Goal: Task Accomplishment & Management: Manage account settings

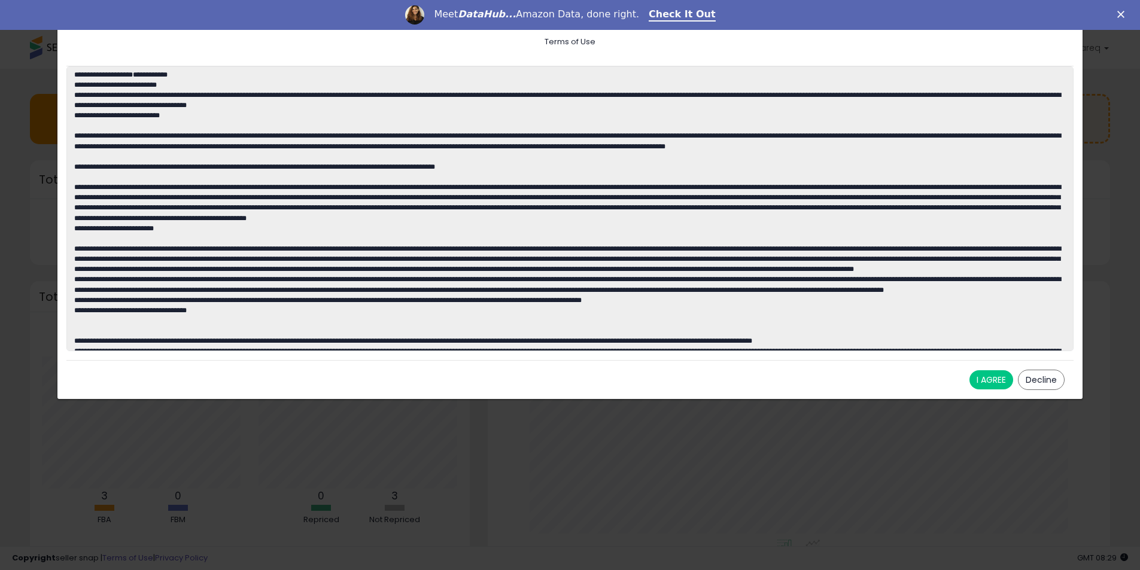
click at [984, 385] on button "I AGREE" at bounding box center [991, 379] width 44 height 19
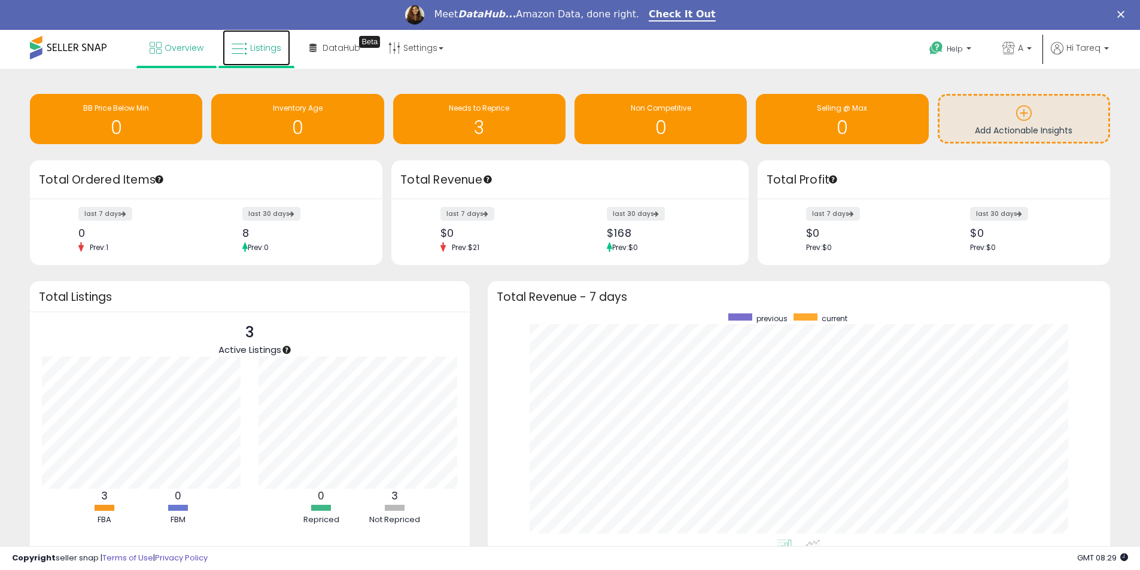
click at [265, 53] on span "Listings" at bounding box center [265, 48] width 31 height 12
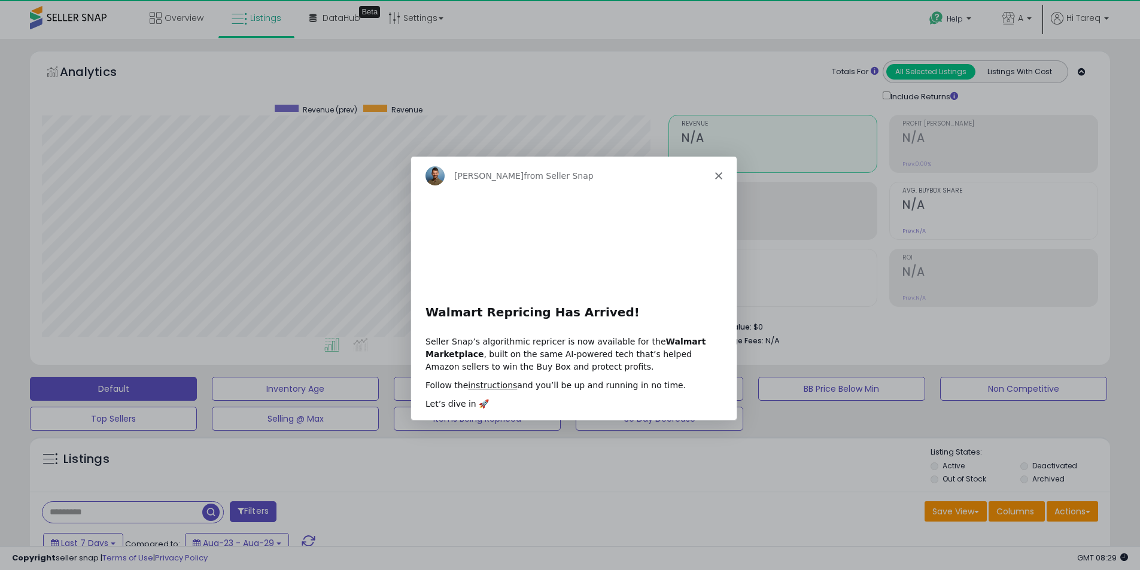
scroll to position [245, 627]
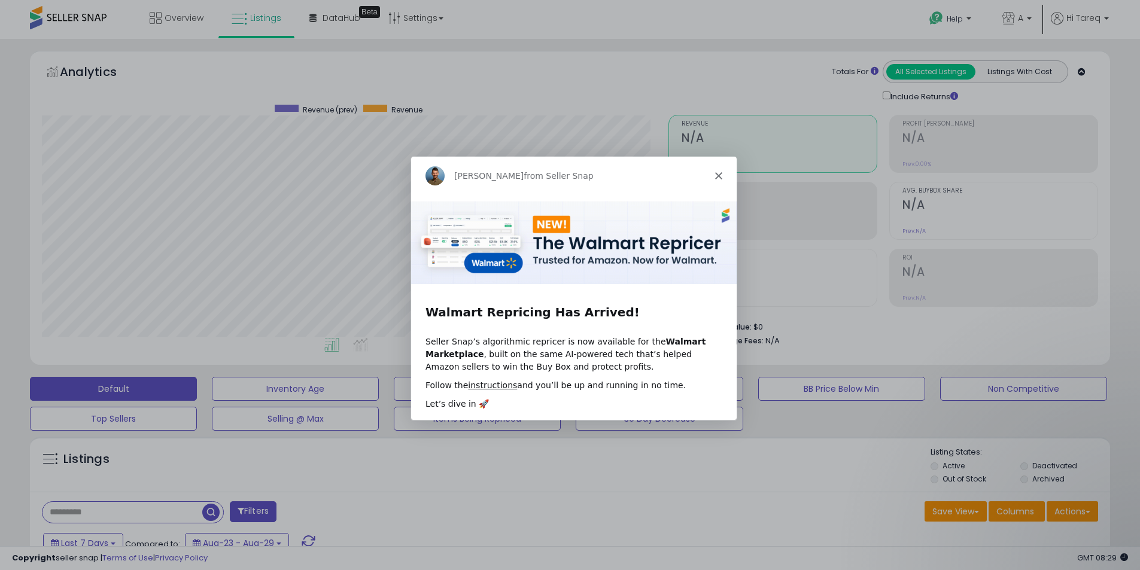
click at [717, 172] on icon "Close" at bounding box center [717, 175] width 7 height 7
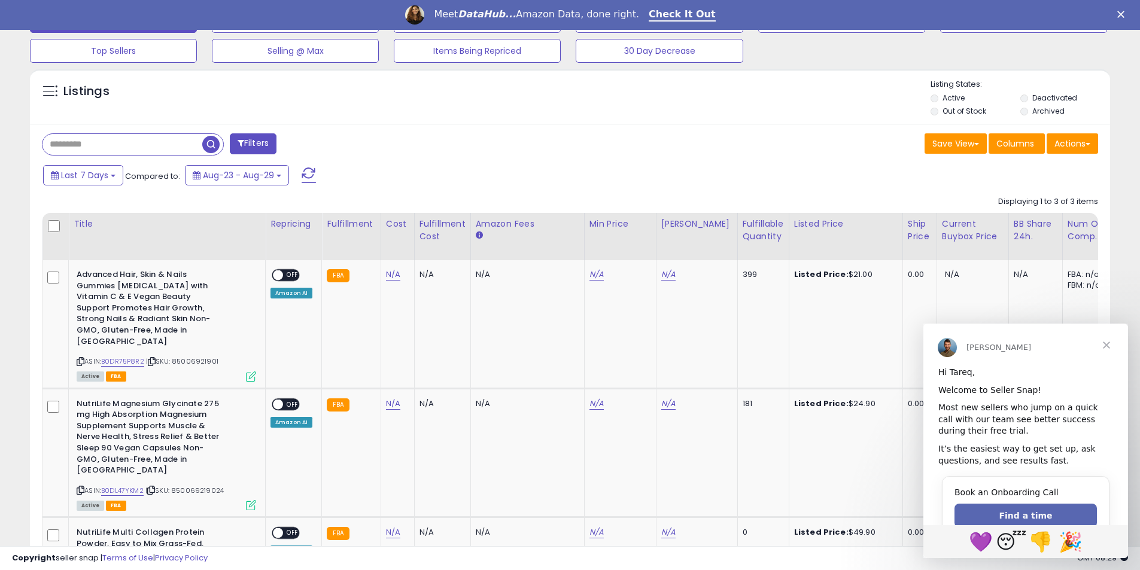
scroll to position [419, 0]
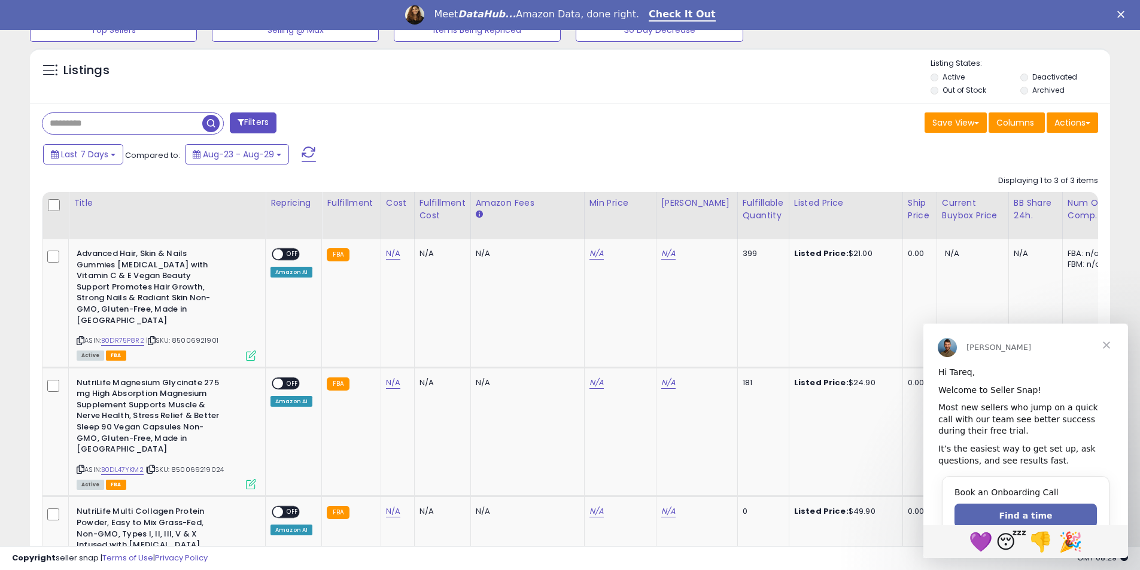
click at [1111, 345] on span "Close" at bounding box center [1106, 345] width 43 height 43
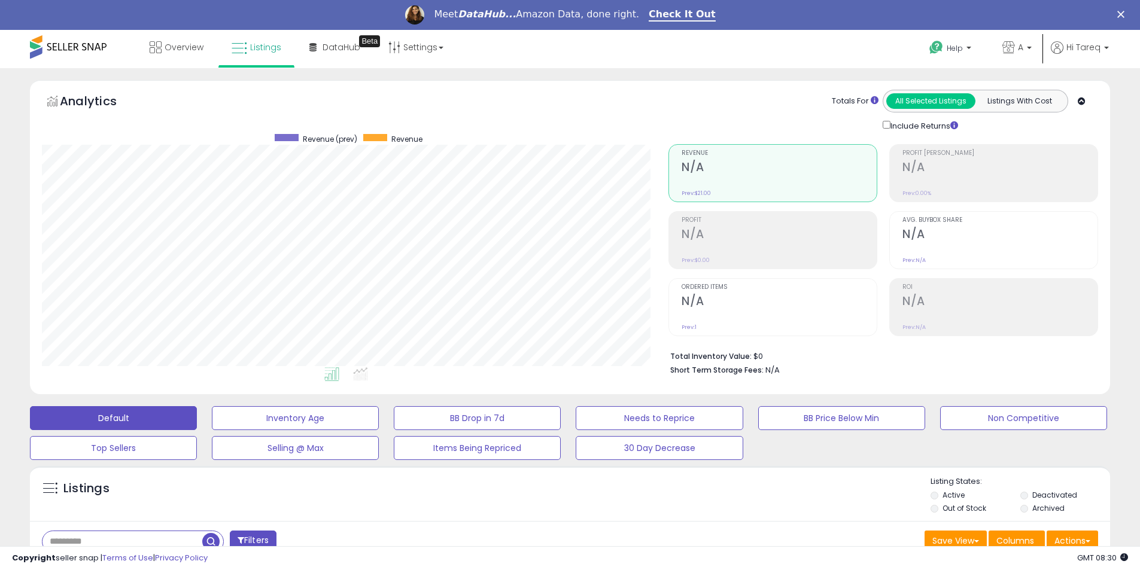
scroll to position [0, 0]
click at [330, 43] on span "DataHub" at bounding box center [342, 48] width 38 height 12
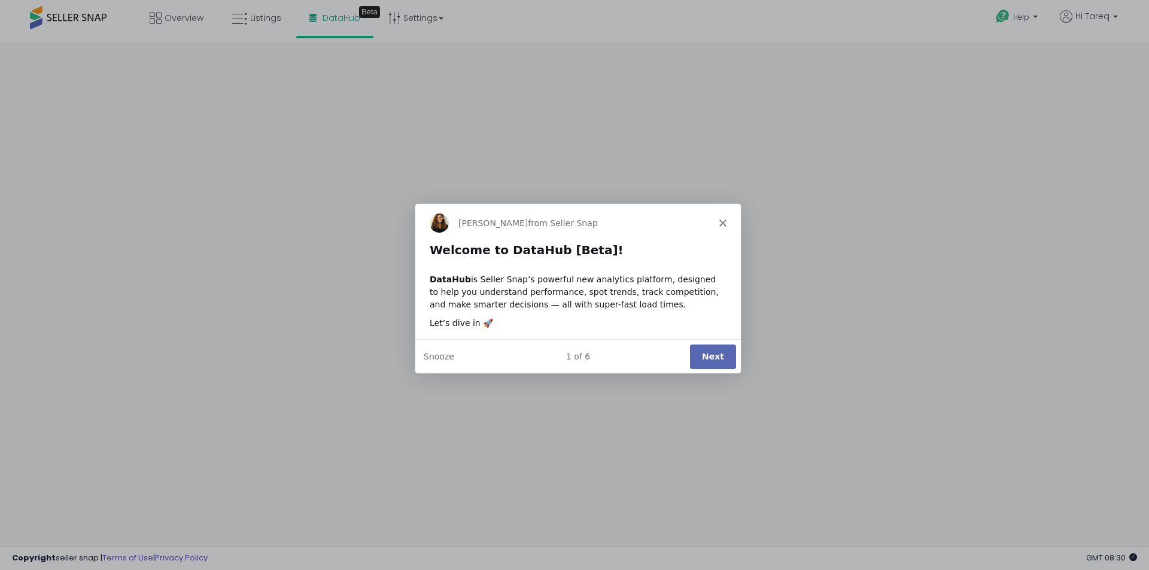
click at [704, 359] on button "Next" at bounding box center [712, 355] width 46 height 25
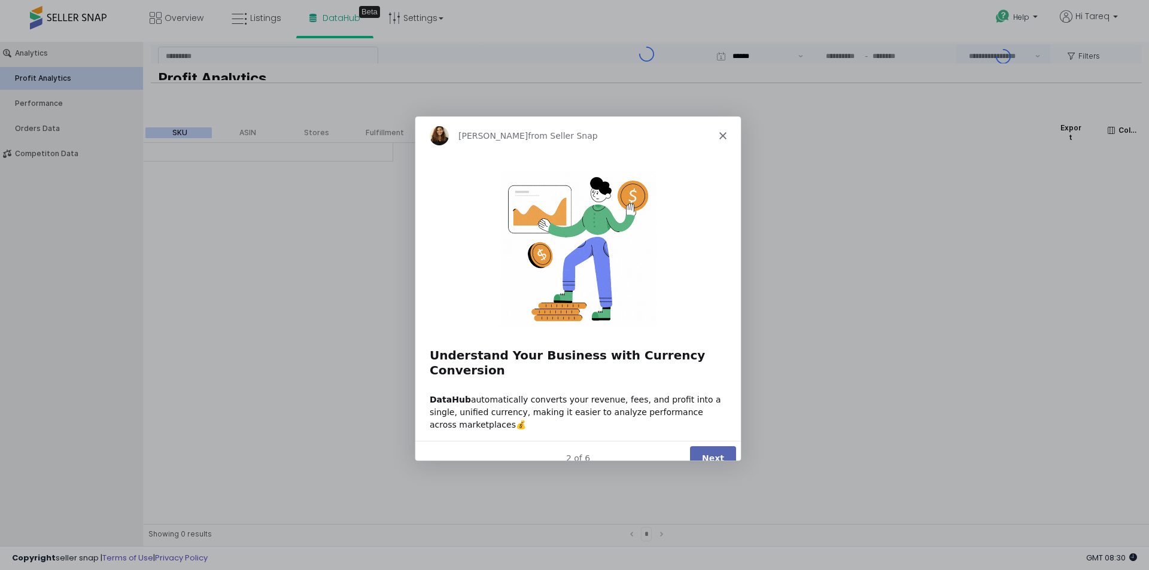
type input "***"
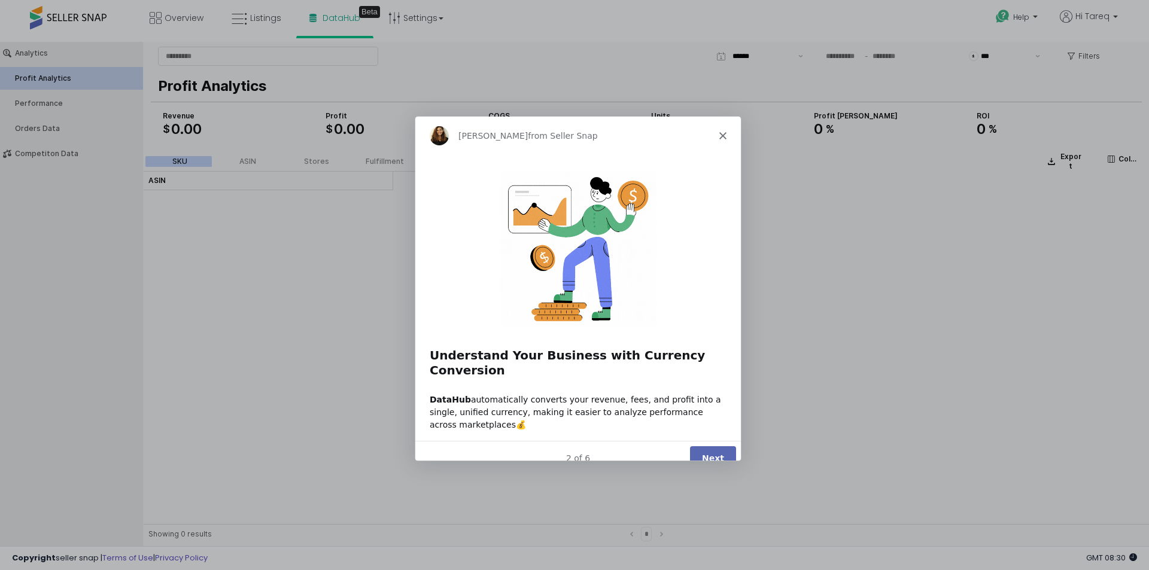
click at [701, 446] on button "Next" at bounding box center [712, 458] width 46 height 25
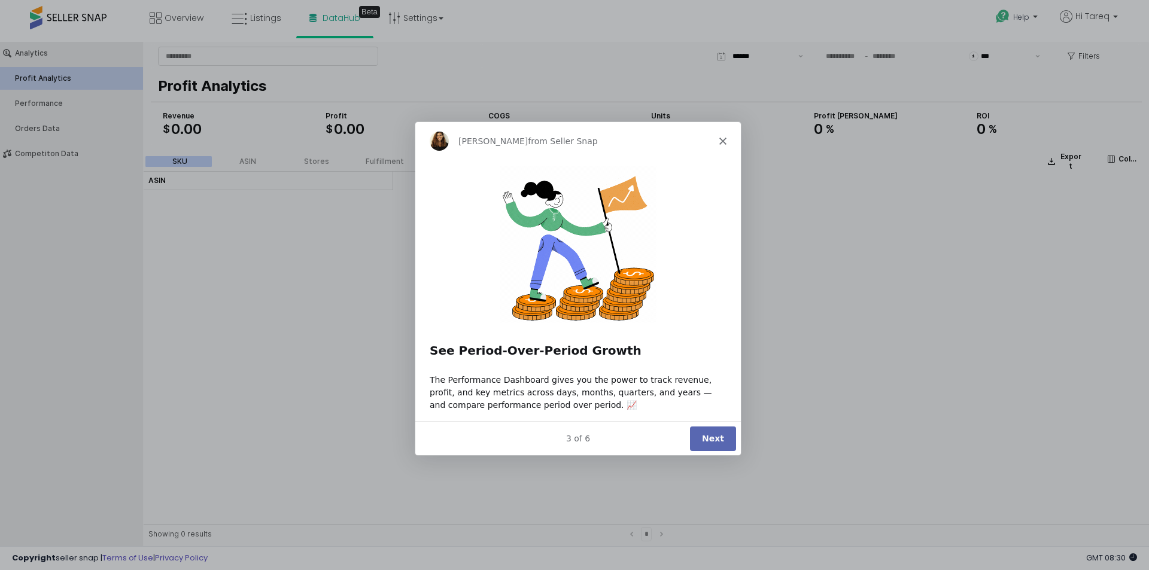
click at [701, 436] on button "Next" at bounding box center [712, 437] width 46 height 25
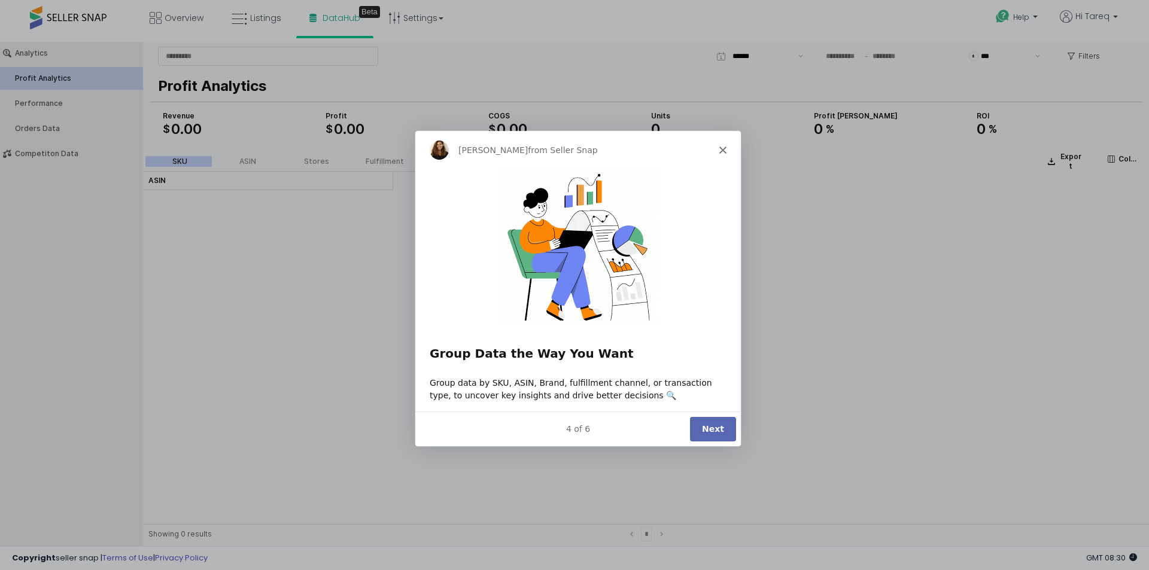
click at [698, 433] on button "Next" at bounding box center [712, 428] width 46 height 25
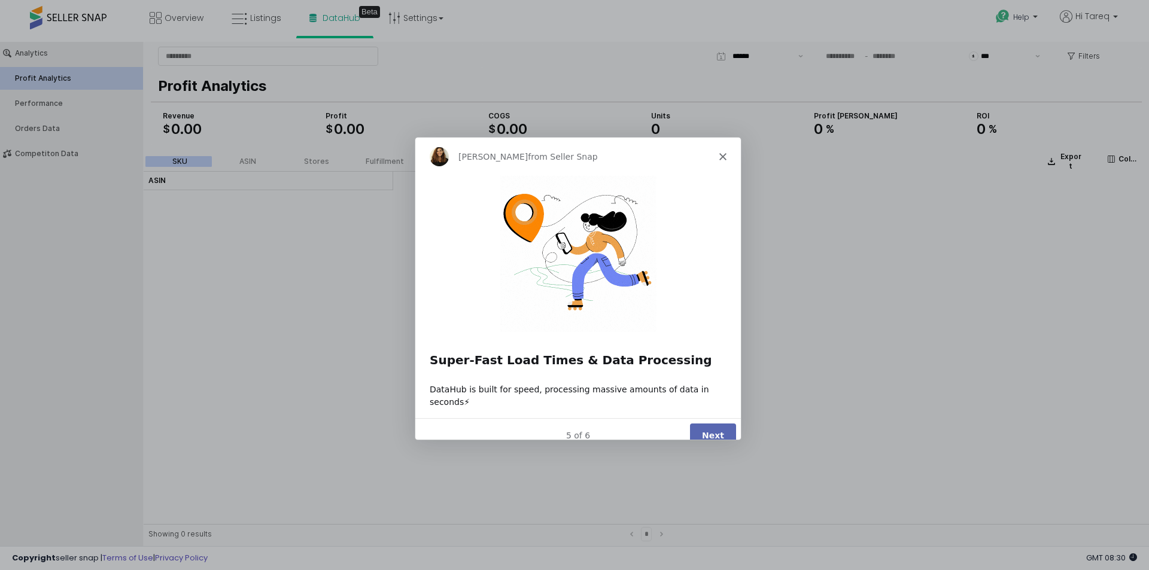
click at [697, 429] on button "Next" at bounding box center [712, 434] width 46 height 25
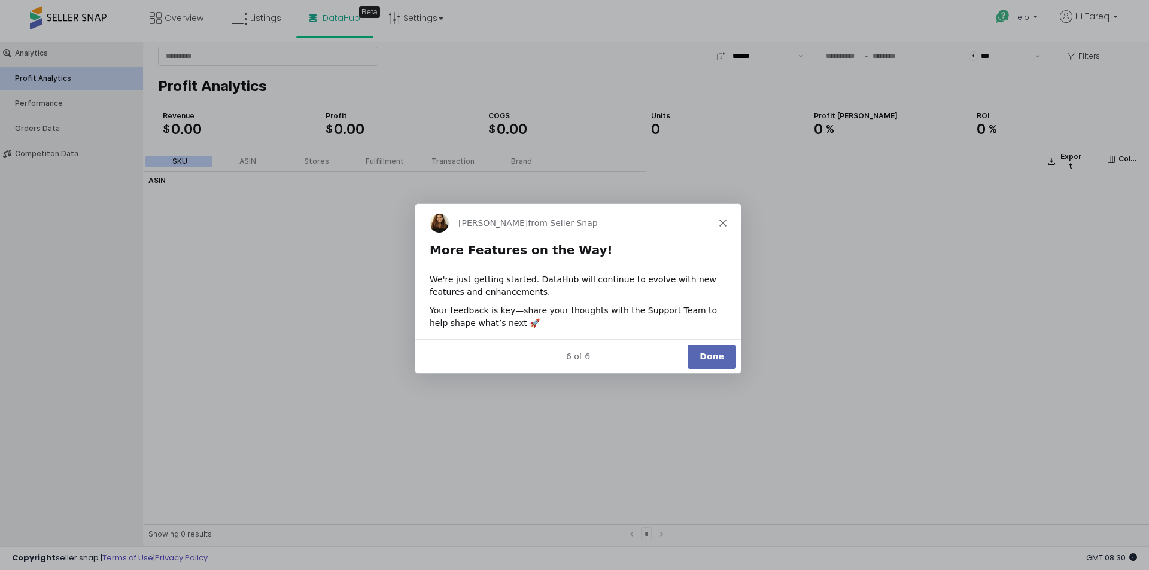
click at [712, 355] on button "Done" at bounding box center [711, 355] width 48 height 25
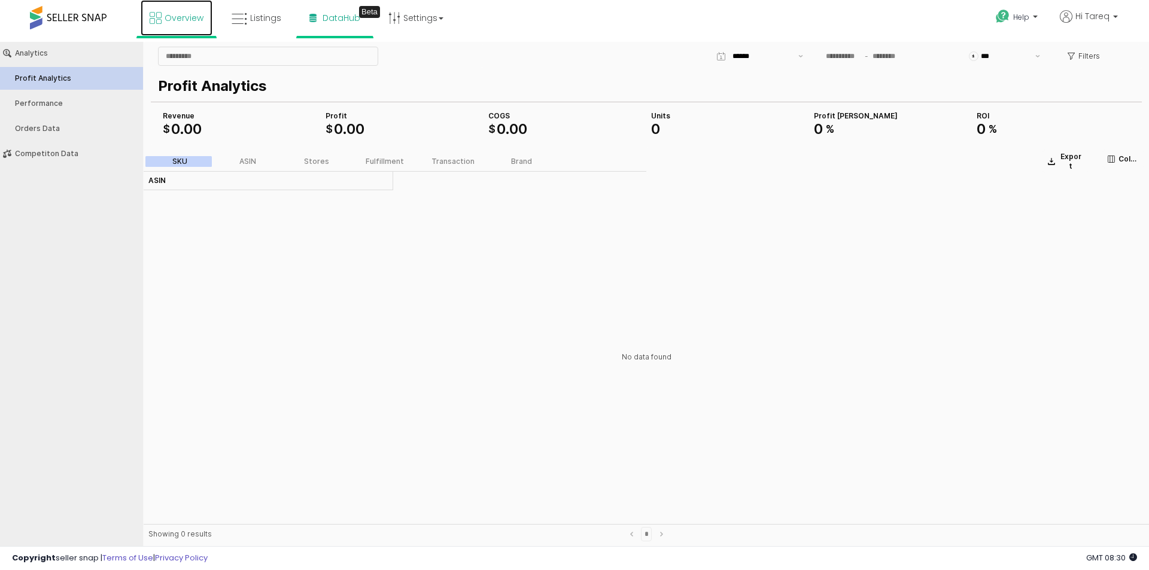
click at [171, 23] on span "Overview" at bounding box center [184, 18] width 39 height 12
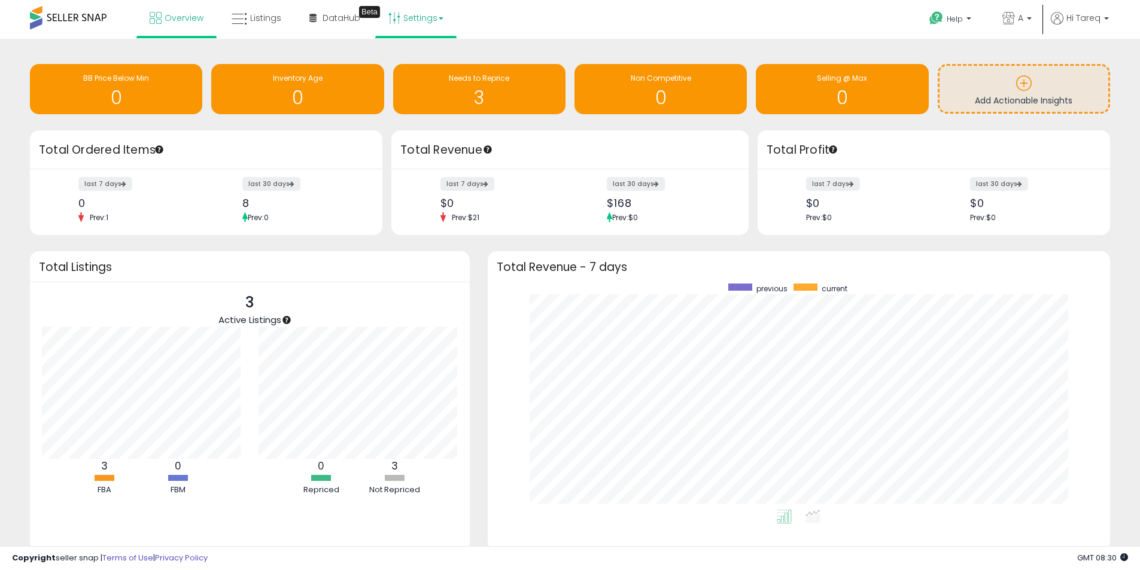
click at [409, 20] on link "Settings" at bounding box center [415, 18] width 73 height 36
click at [416, 61] on link "Store settings" at bounding box center [418, 60] width 54 height 11
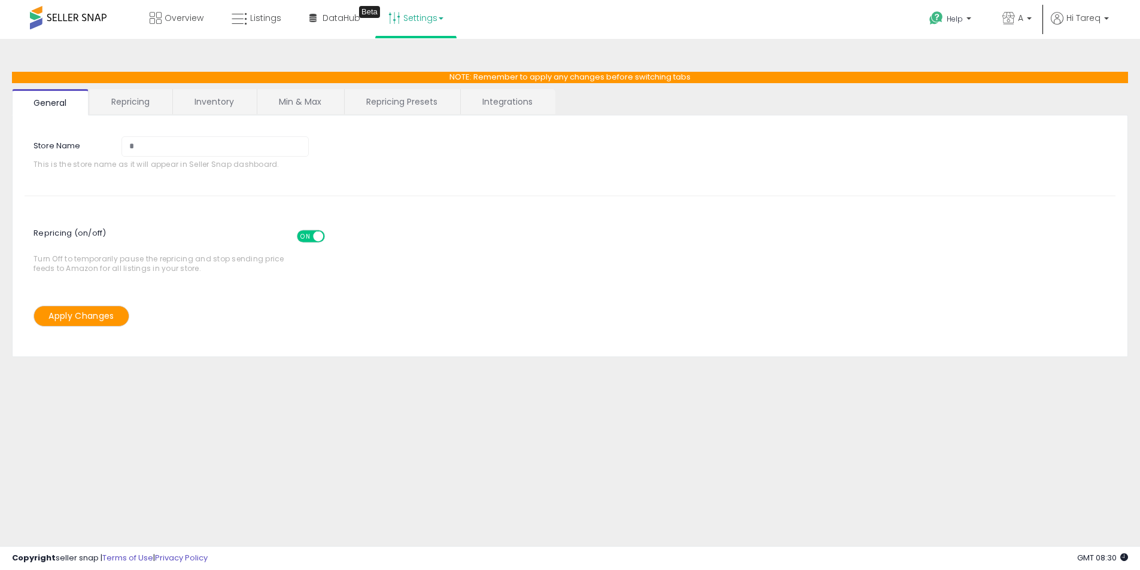
click at [58, 14] on span at bounding box center [68, 17] width 77 height 23
click at [38, 20] on span at bounding box center [68, 17] width 77 height 23
click at [130, 107] on link "Repricing" at bounding box center [130, 101] width 81 height 25
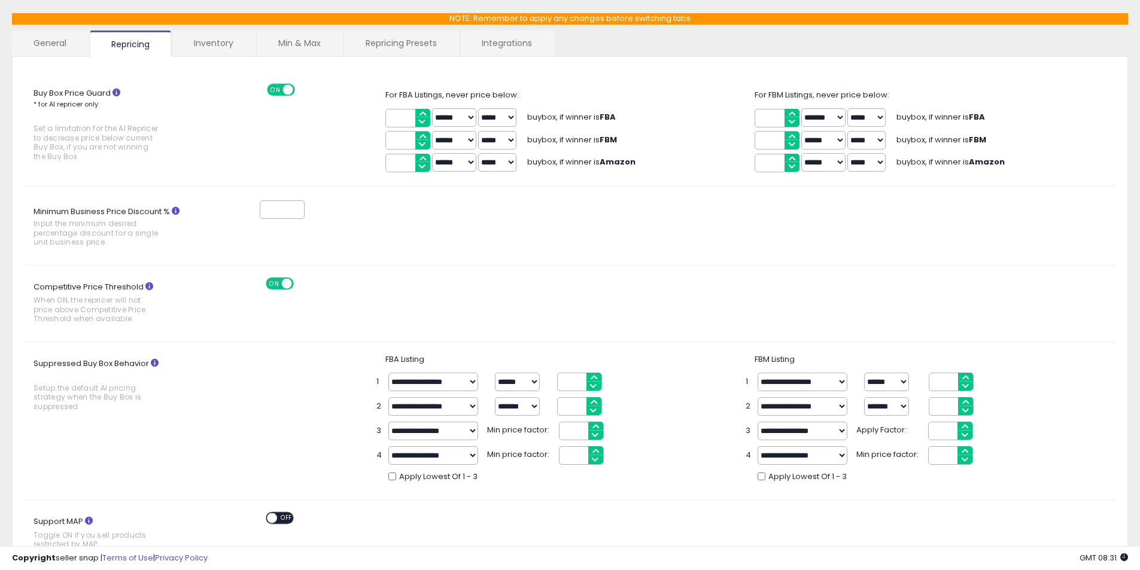
scroll to position [42, 0]
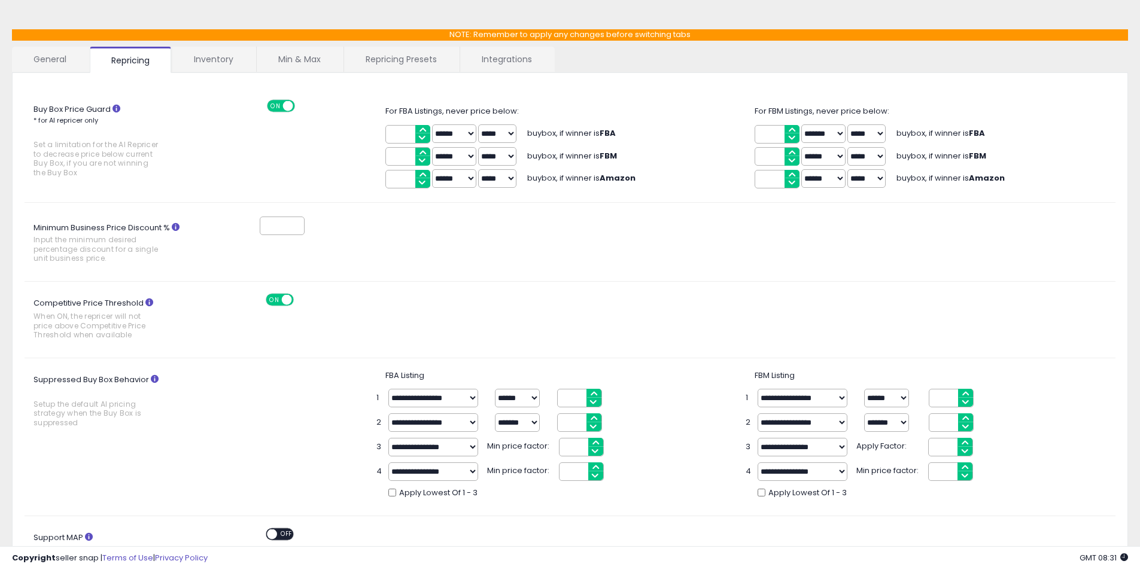
click at [415, 404] on select "**********" at bounding box center [433, 398] width 90 height 19
click at [61, 63] on link "General" at bounding box center [50, 59] width 77 height 25
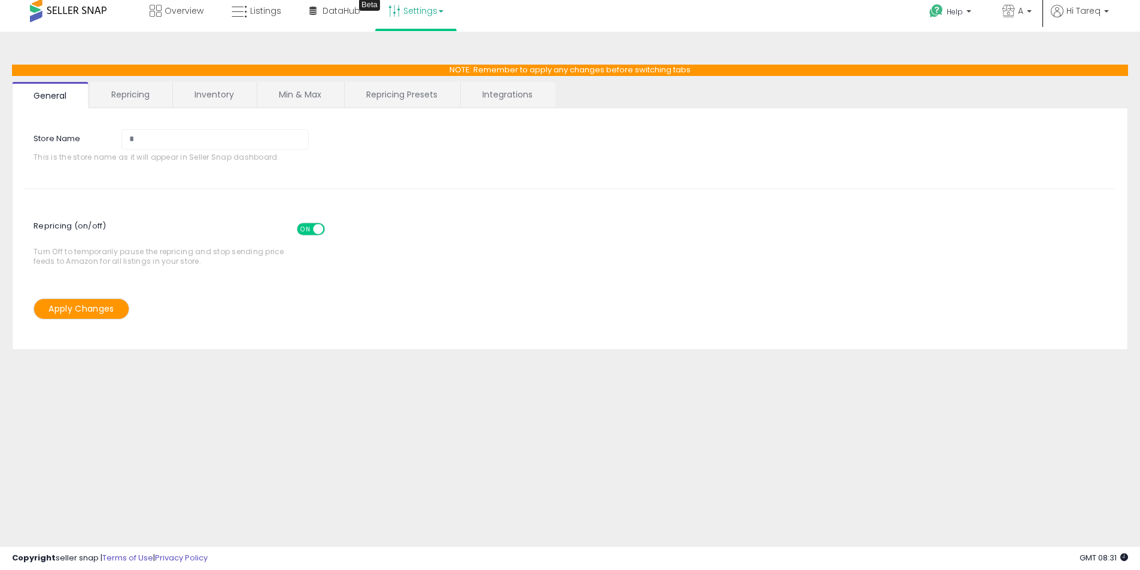
click at [122, 102] on link "Repricing" at bounding box center [130, 94] width 81 height 25
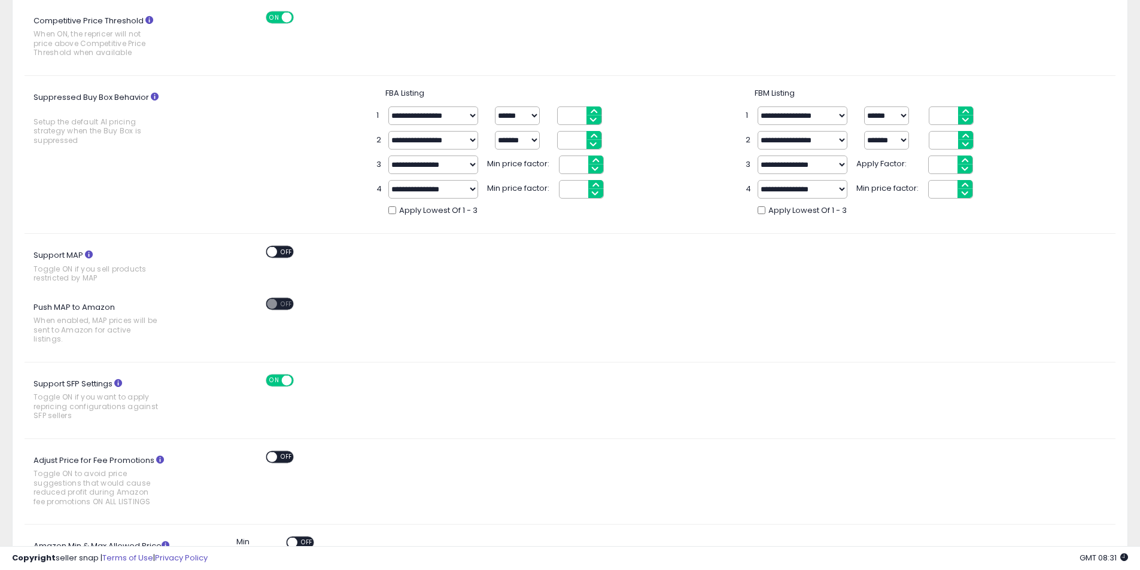
scroll to position [342, 0]
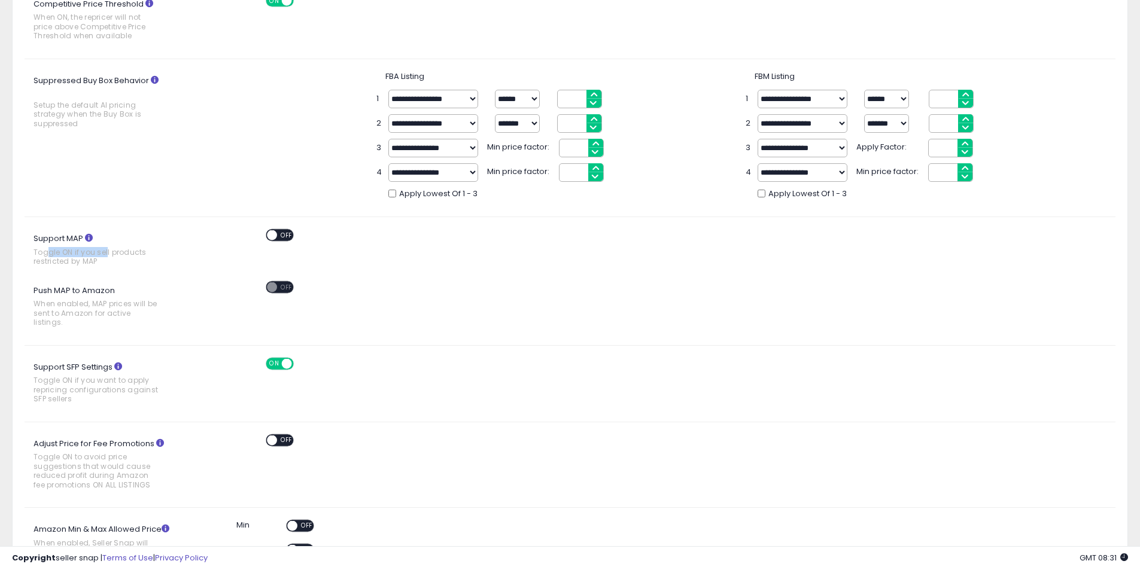
drag, startPoint x: 50, startPoint y: 254, endPoint x: 113, endPoint y: 255, distance: 62.8
click at [107, 253] on span "Toggle ON if you sell products restricted by MAP" at bounding box center [97, 257] width 127 height 19
click at [126, 255] on span "Toggle ON if you sell products restricted by MAP" at bounding box center [97, 257] width 127 height 19
drag, startPoint x: 99, startPoint y: 253, endPoint x: 108, endPoint y: 260, distance: 12.0
click at [108, 260] on span "Toggle ON if you sell products restricted by MAP" at bounding box center [97, 257] width 127 height 19
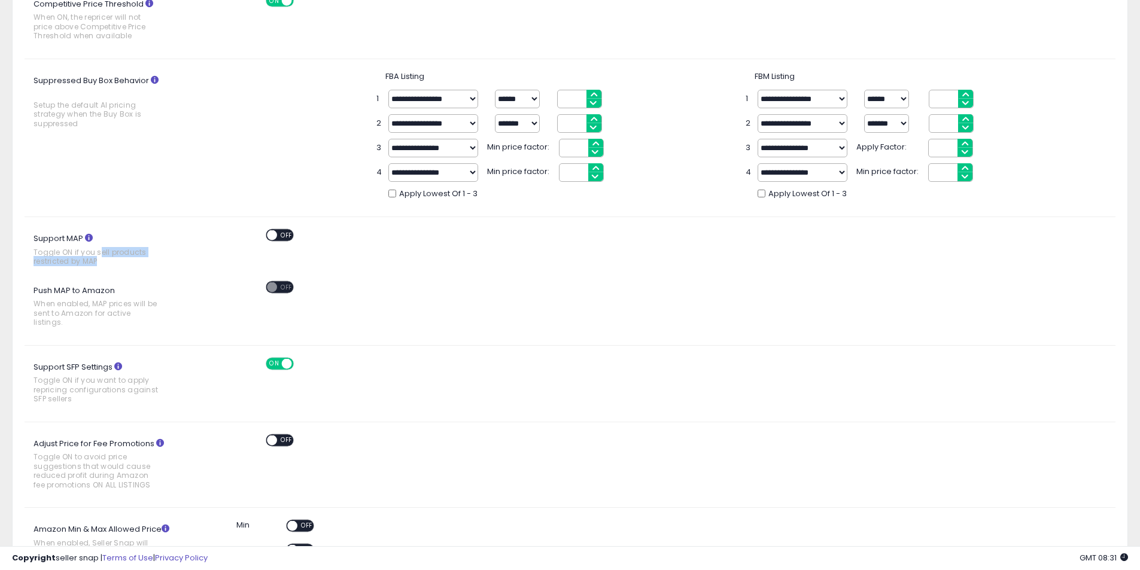
click at [111, 260] on span "Toggle ON if you sell products restricted by MAP" at bounding box center [97, 257] width 127 height 19
click at [87, 237] on icon at bounding box center [89, 238] width 8 height 8
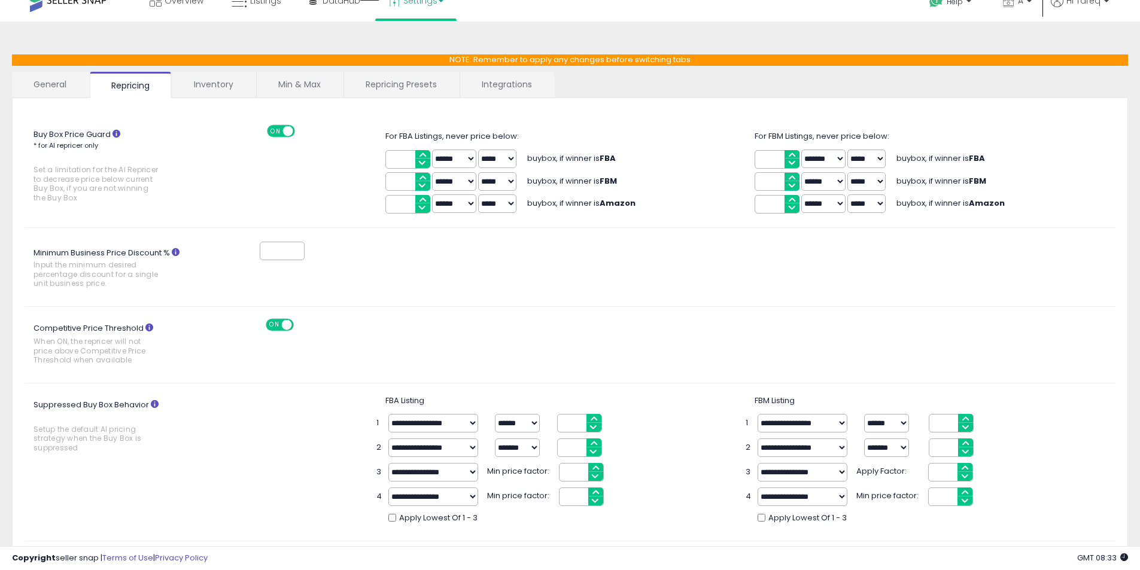
scroll to position [0, 0]
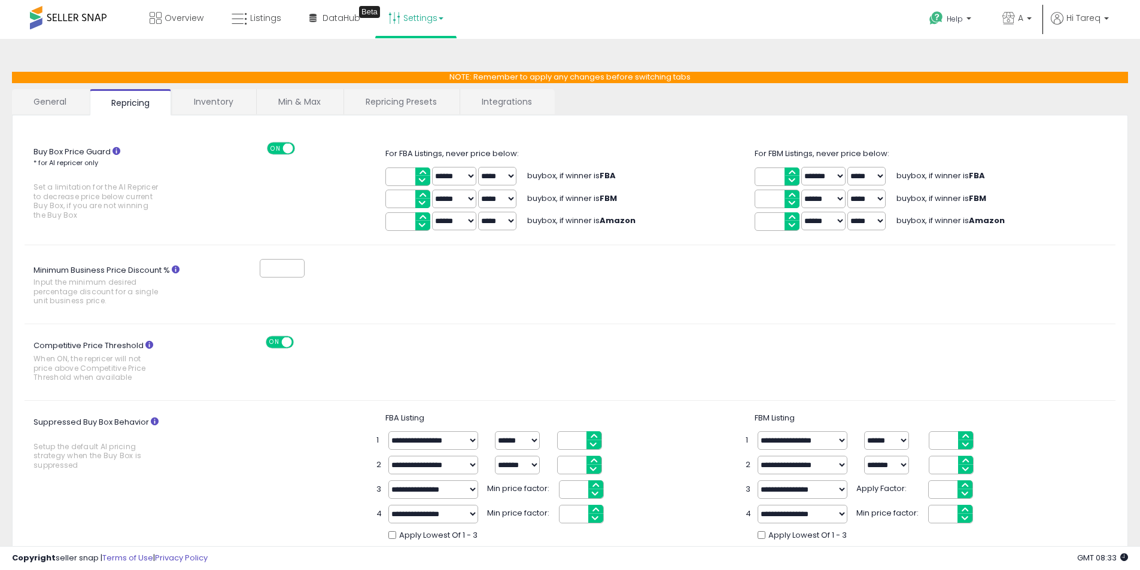
click at [419, 15] on link "Settings" at bounding box center [415, 18] width 73 height 36
click at [409, 87] on link "User settings" at bounding box center [416, 92] width 51 height 11
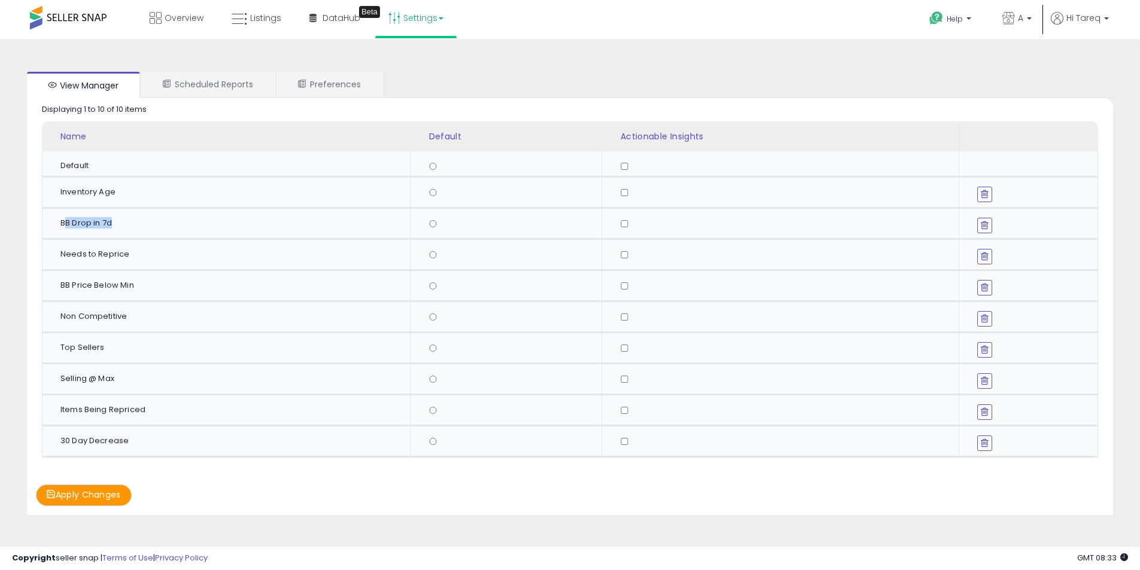
drag, startPoint x: 65, startPoint y: 218, endPoint x: 239, endPoint y: 229, distance: 175.0
click at [239, 229] on div "BB Drop in 7d" at bounding box center [230, 223] width 340 height 11
drag, startPoint x: 56, startPoint y: 254, endPoint x: 167, endPoint y: 253, distance: 110.7
click at [167, 253] on td "Needs to Reprice" at bounding box center [226, 254] width 368 height 31
click at [60, 284] on div "BB Price Below Min" at bounding box center [230, 285] width 340 height 11
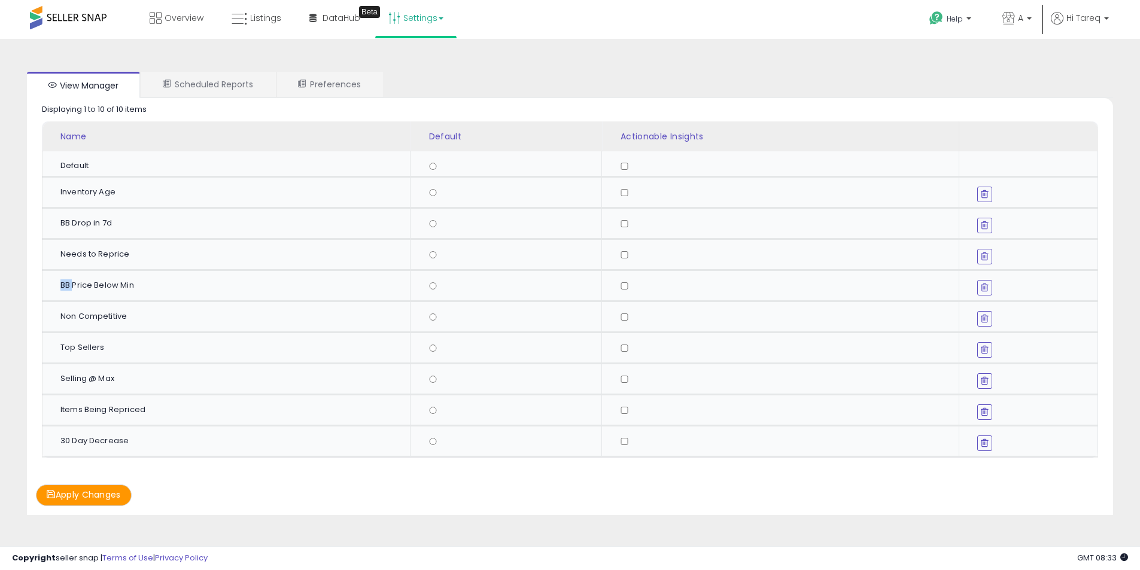
click at [60, 284] on div "BB Price Below Min" at bounding box center [230, 285] width 340 height 11
click at [71, 348] on div "Top Sellers" at bounding box center [230, 347] width 340 height 11
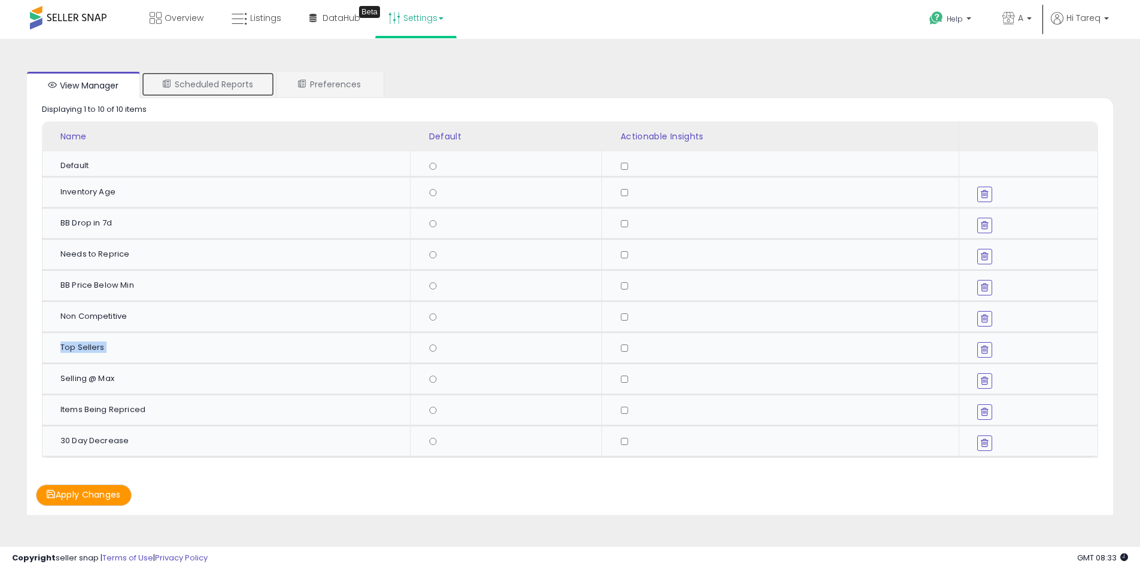
click at [221, 81] on link "Scheduled Reports" at bounding box center [207, 84] width 133 height 25
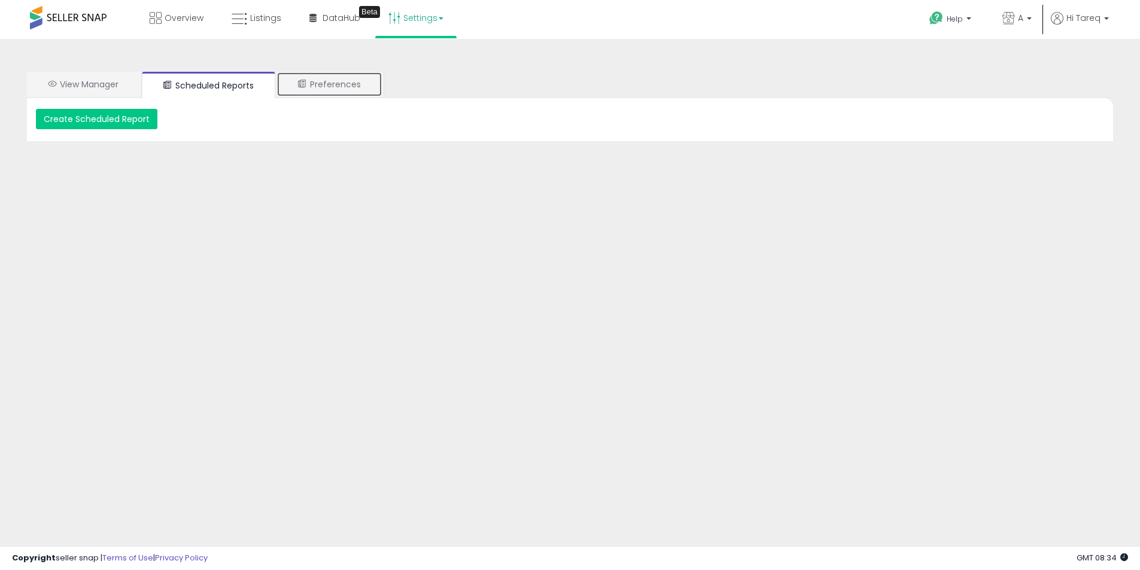
click at [337, 87] on link "Preferences" at bounding box center [329, 84] width 106 height 25
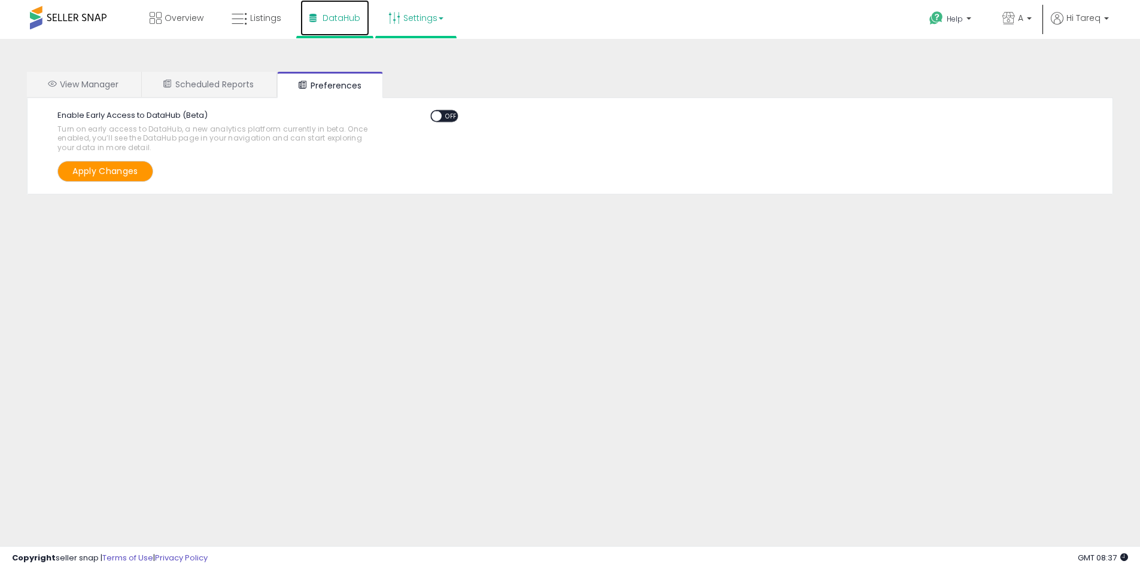
click at [320, 23] on link "DataHub" at bounding box center [334, 18] width 69 height 36
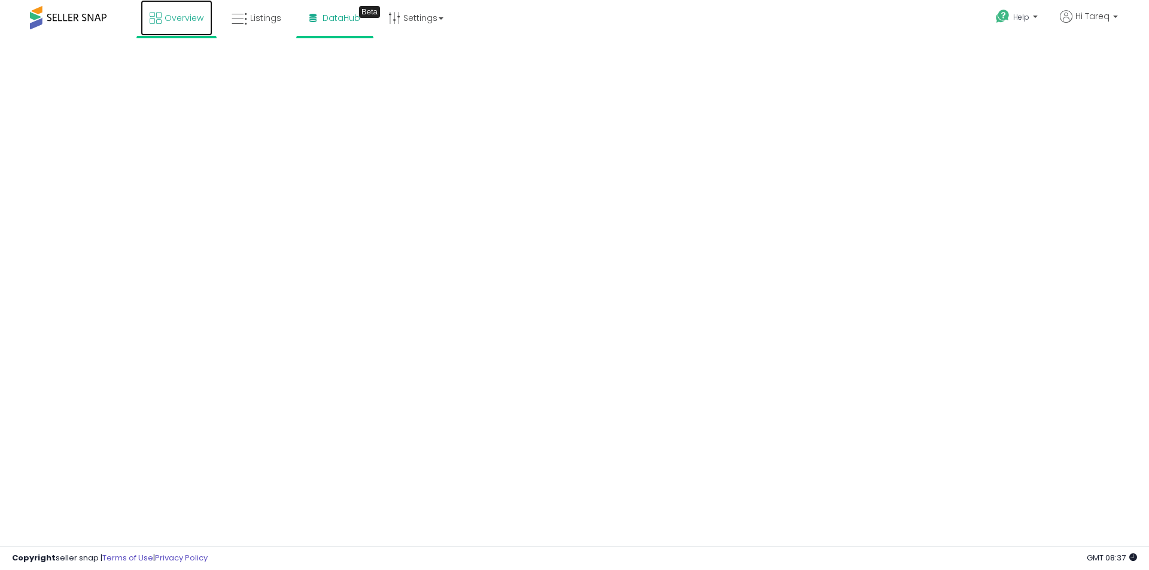
click at [173, 13] on span "Overview" at bounding box center [184, 18] width 39 height 12
